Goal: Find specific page/section: Find specific page/section

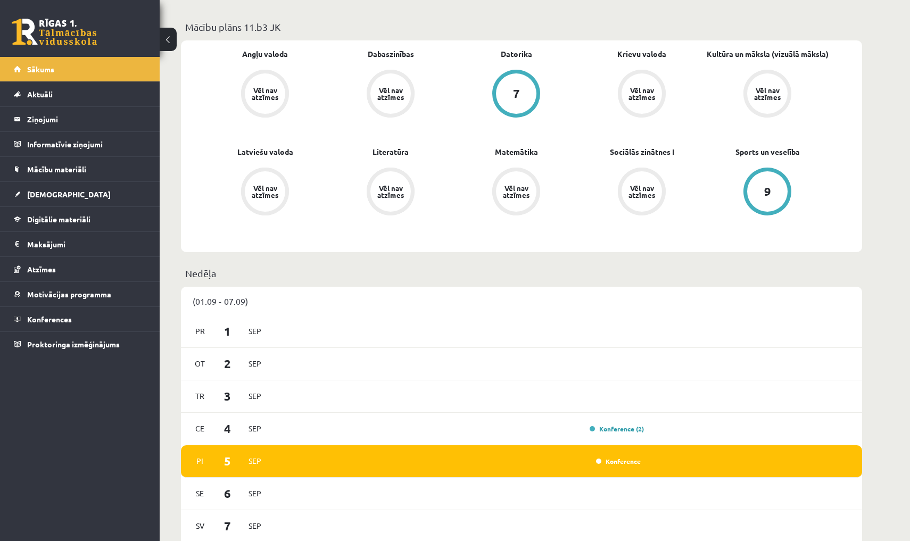
scroll to position [305, 0]
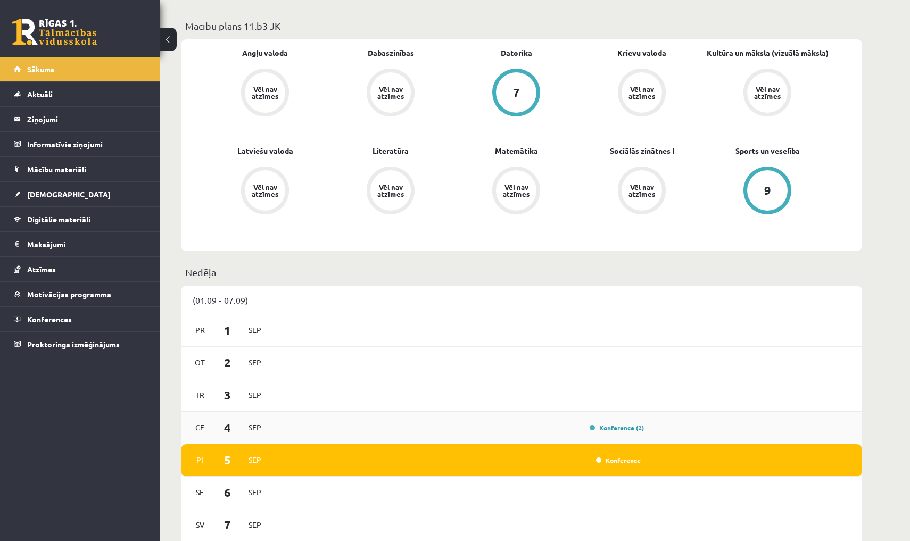
click at [603, 431] on link "Konference (2)" at bounding box center [617, 428] width 54 height 9
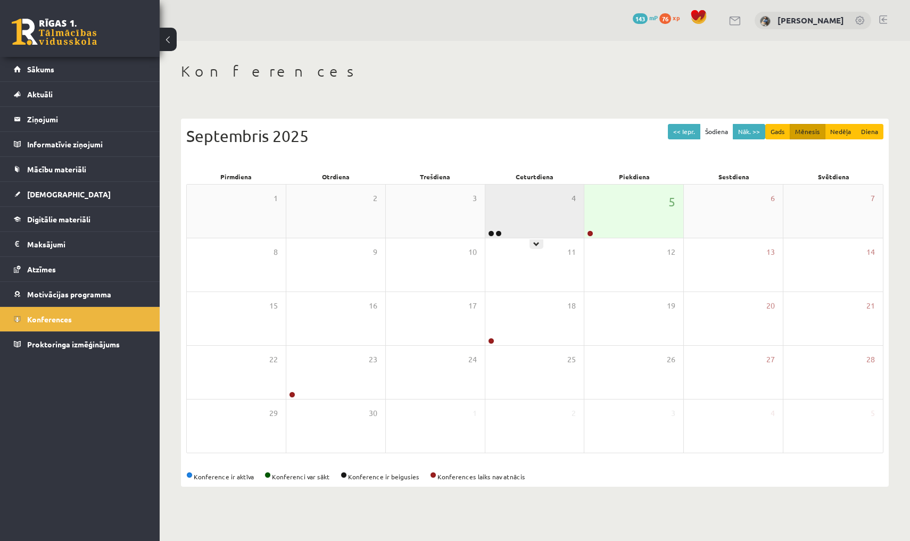
click at [508, 227] on div "4" at bounding box center [535, 211] width 99 height 53
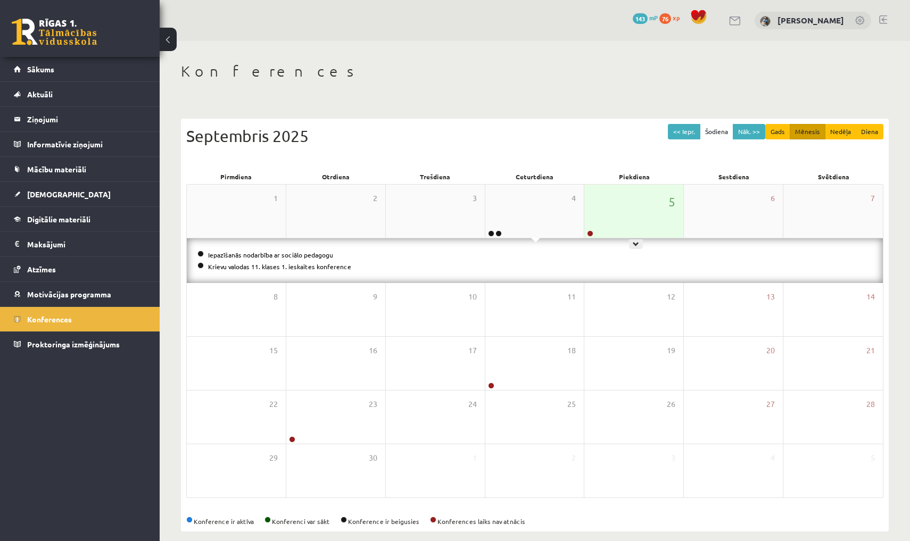
click at [599, 229] on div "5" at bounding box center [634, 211] width 99 height 53
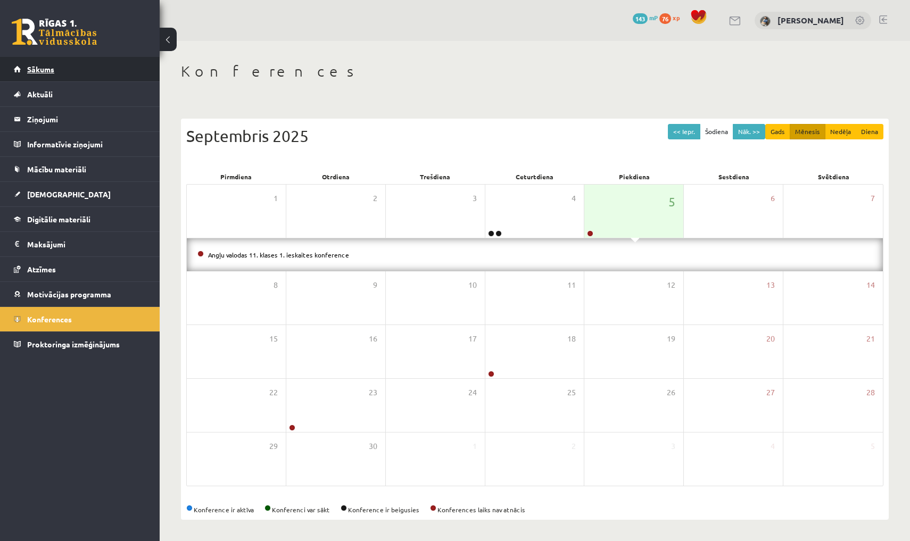
click at [113, 65] on link "Sākums" at bounding box center [80, 69] width 133 height 24
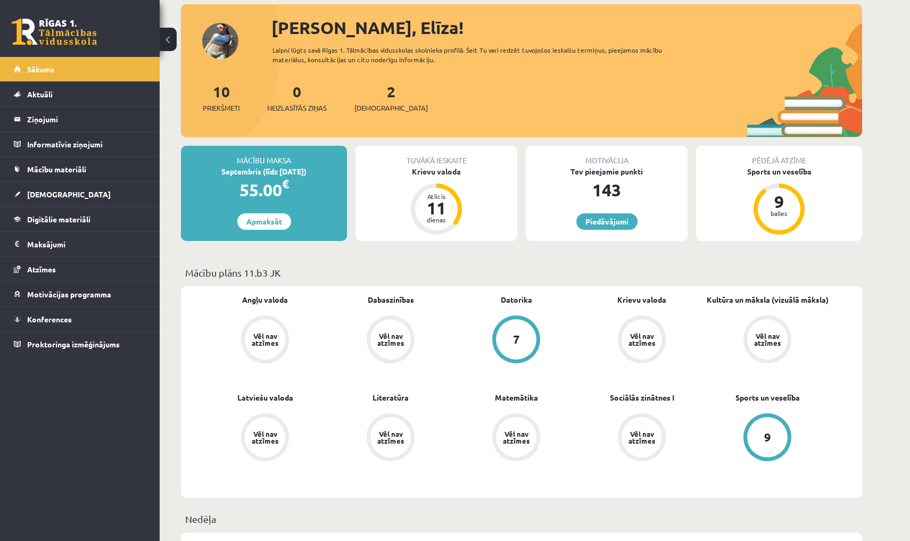
scroll to position [59, 0]
